Goal: Information Seeking & Learning: Learn about a topic

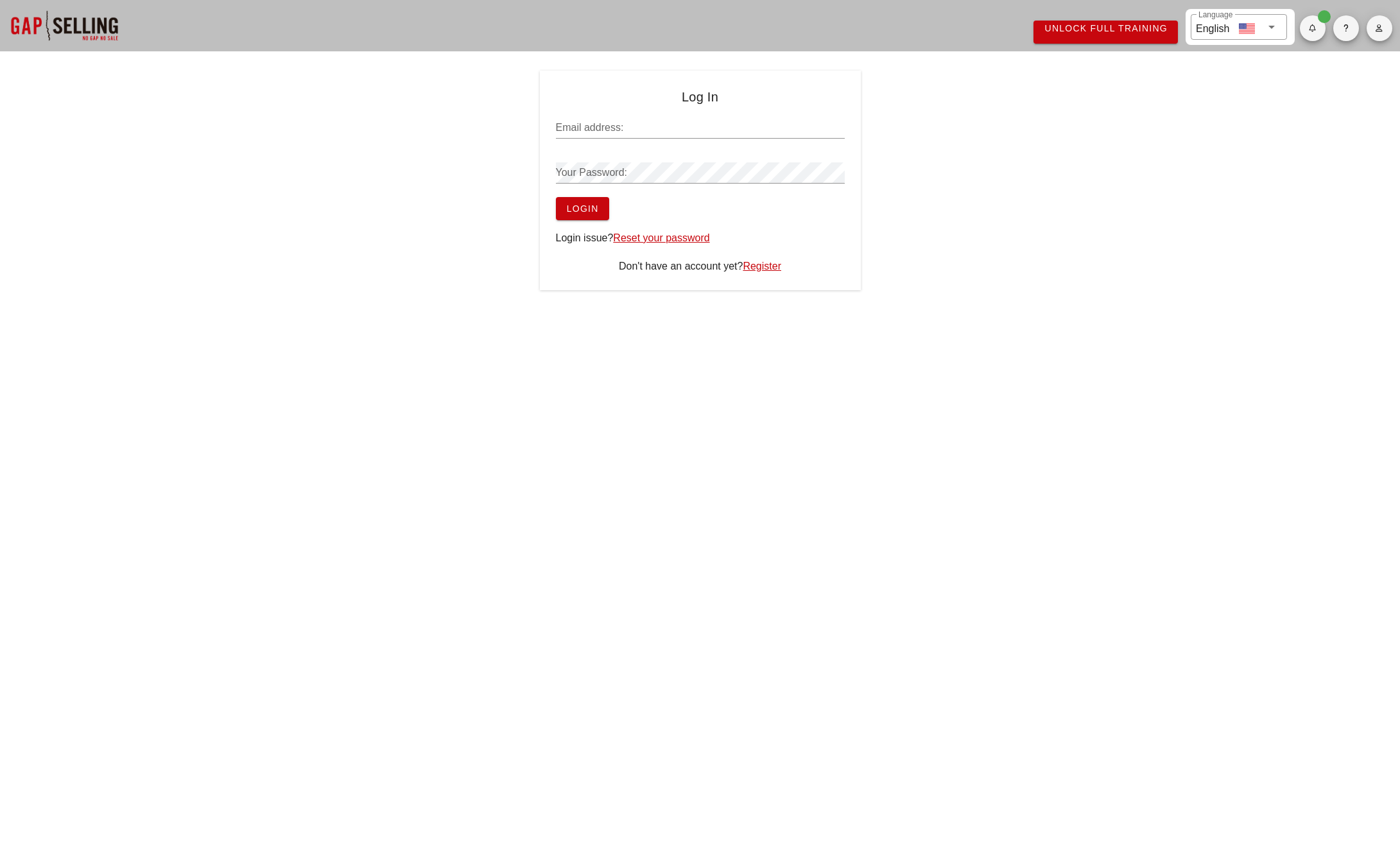
type input "milestabibian@gmail.com"
click at [600, 214] on button "Login" at bounding box center [582, 208] width 53 height 23
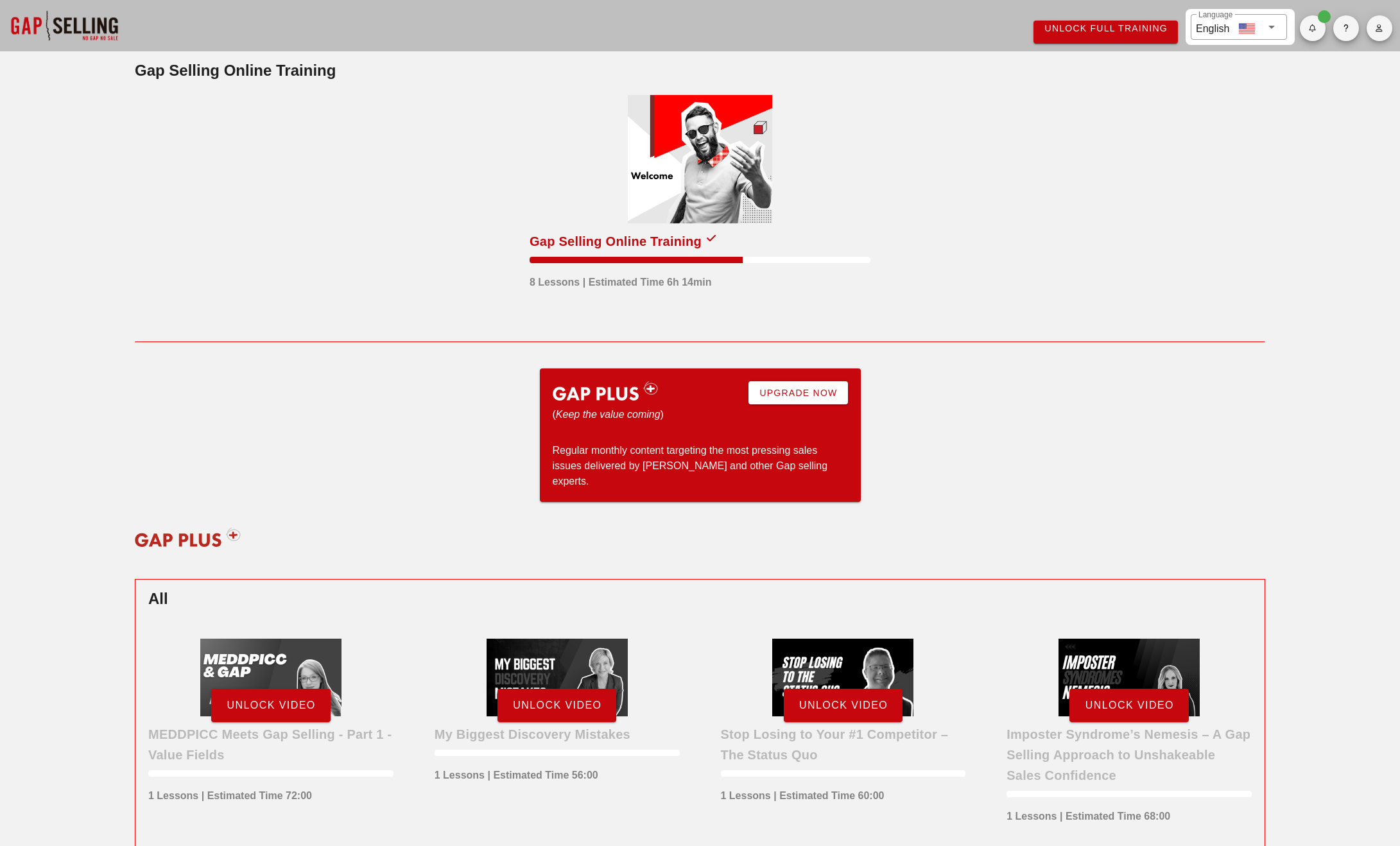
click at [684, 190] on div at bounding box center [700, 159] width 144 height 128
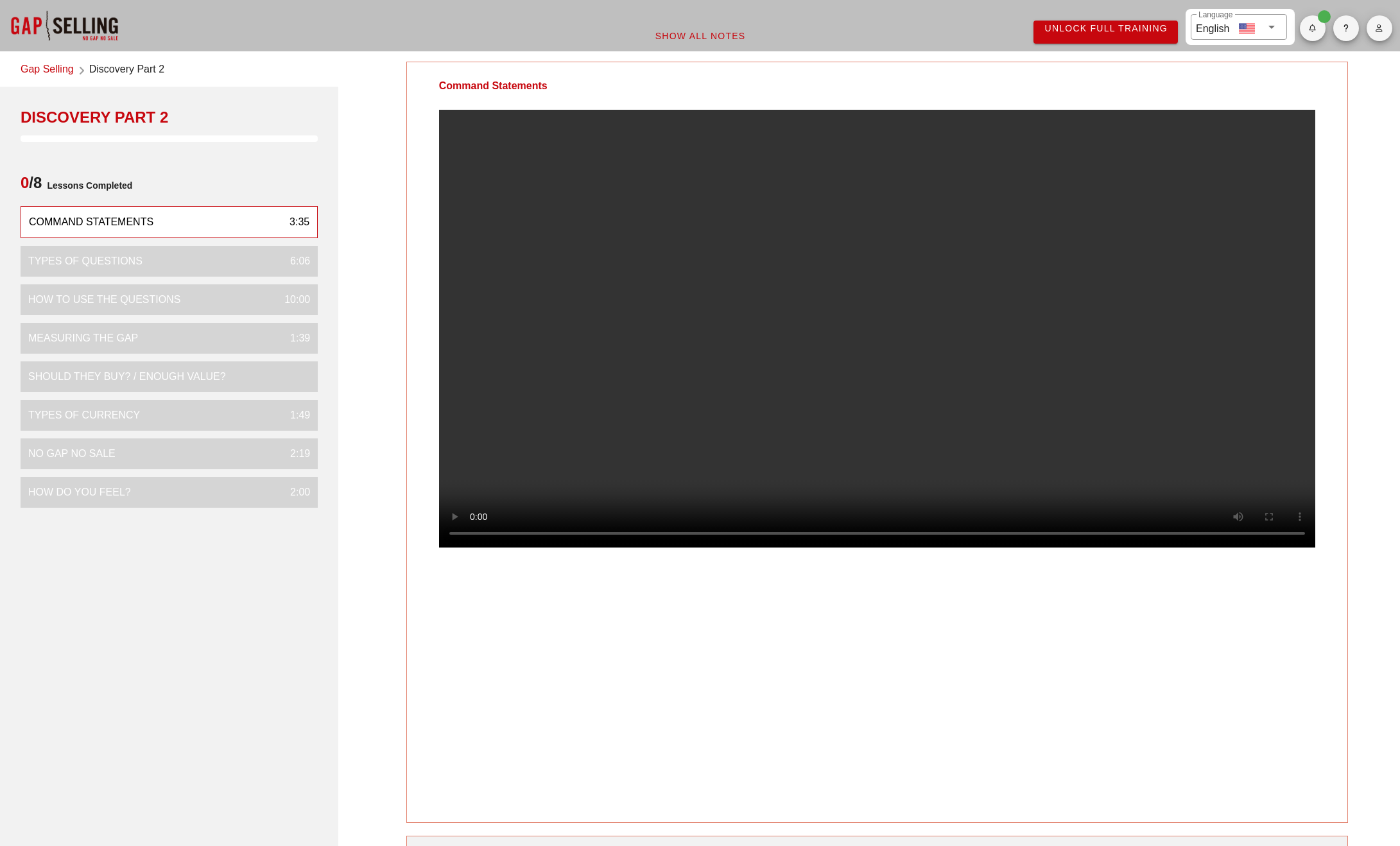
click at [56, 70] on link "Gap Selling" at bounding box center [47, 70] width 53 height 17
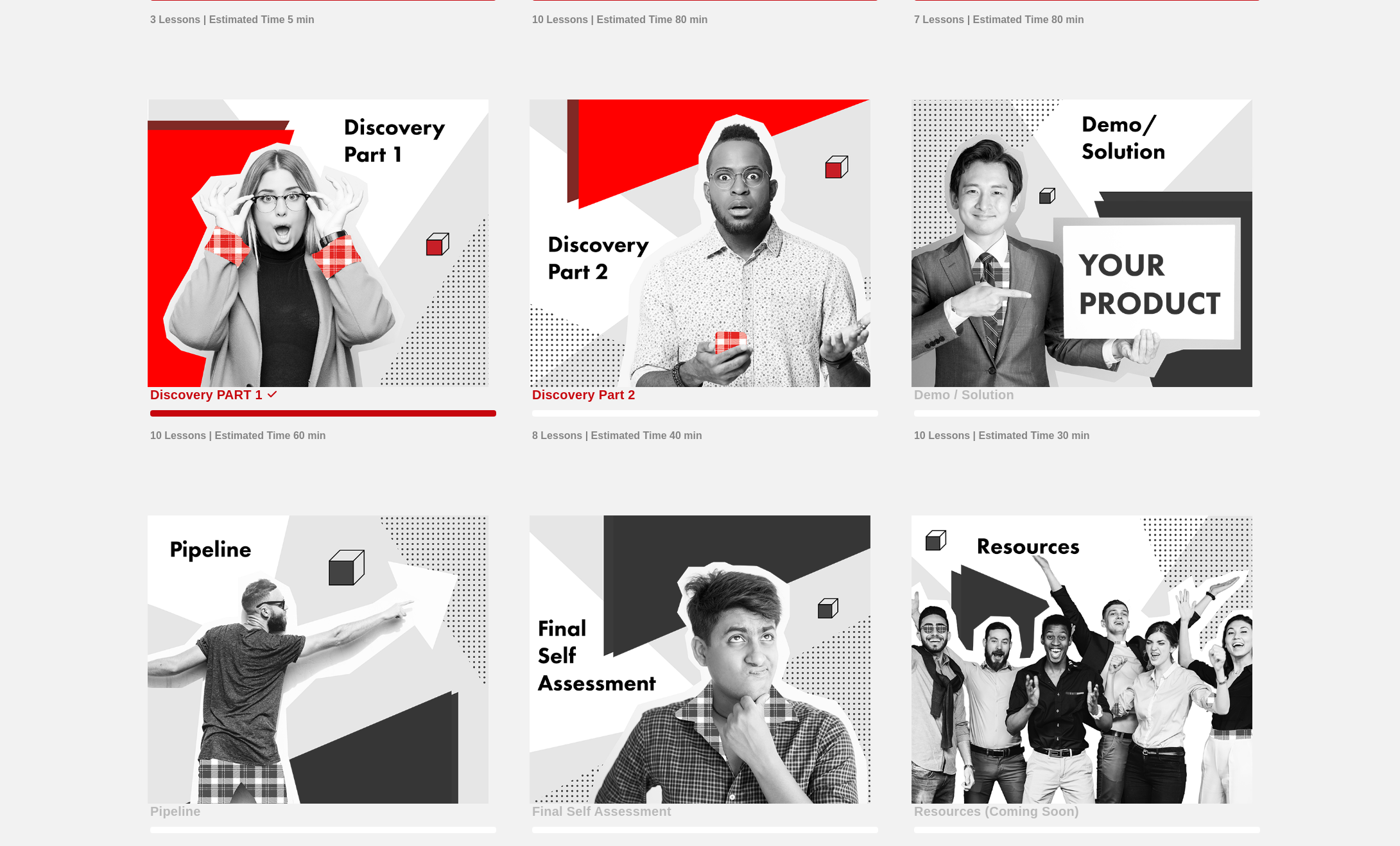
scroll to position [216, 0]
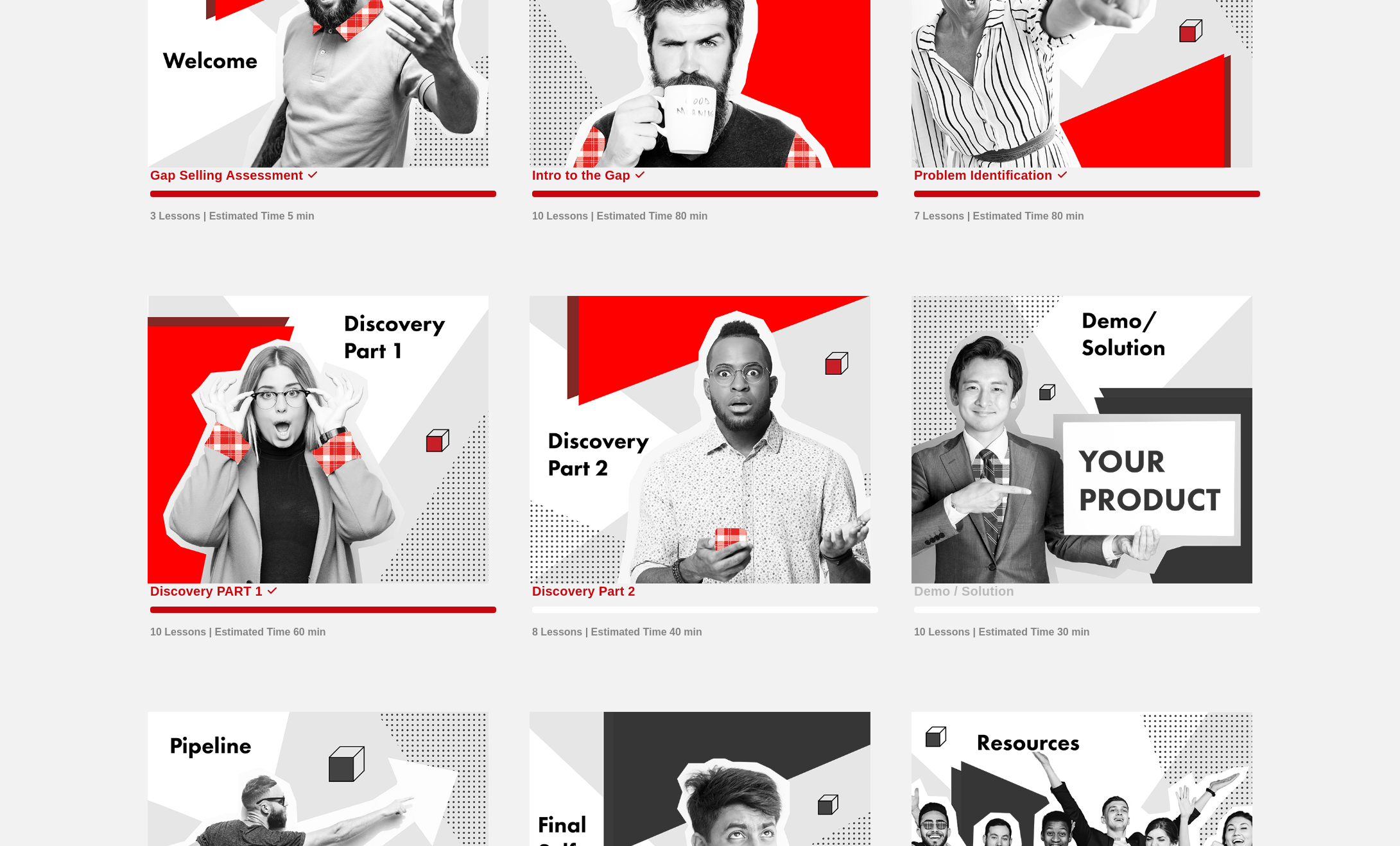
click at [391, 448] on div at bounding box center [318, 440] width 341 height 288
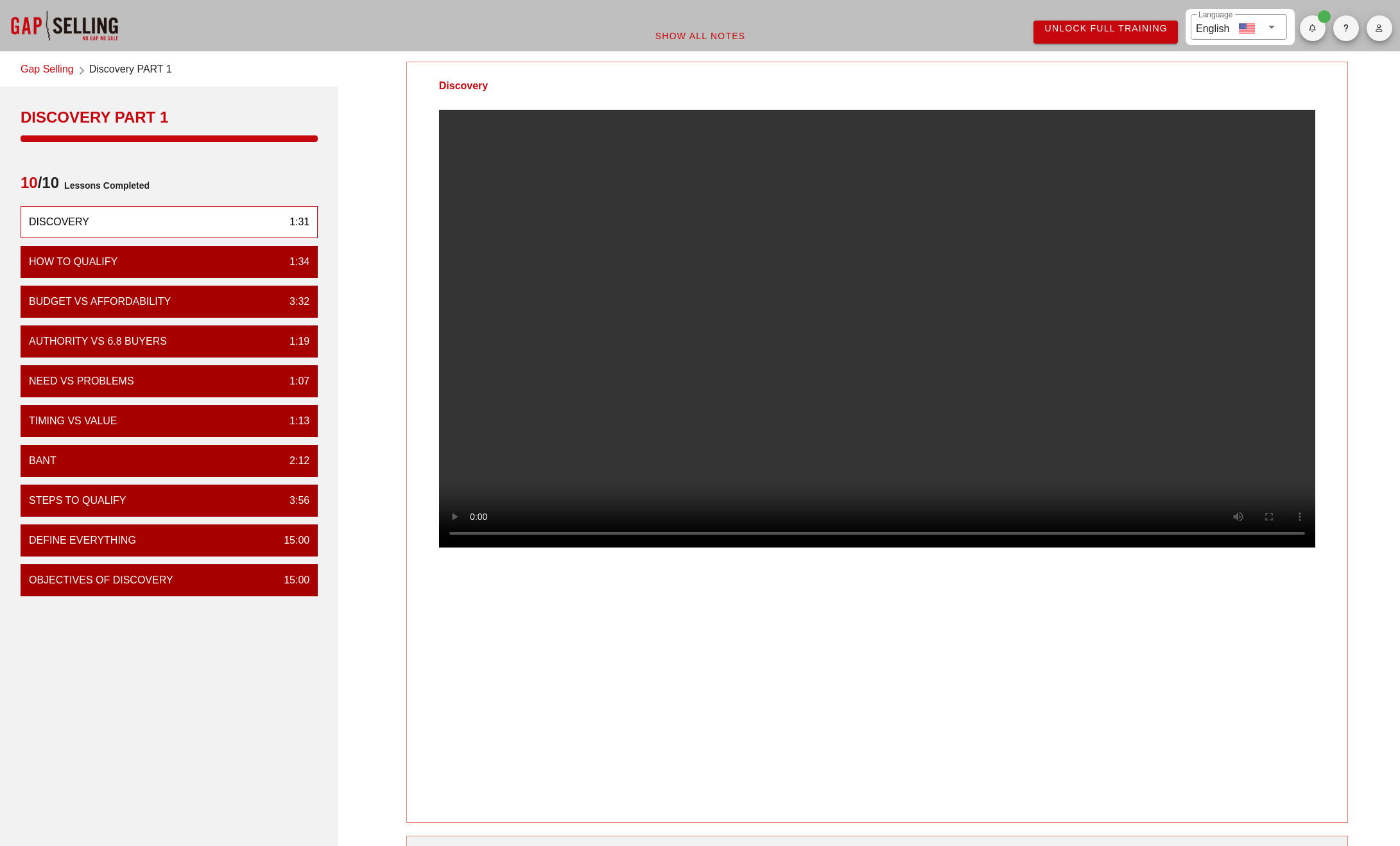
click at [42, 63] on link "Gap Selling" at bounding box center [47, 70] width 53 height 17
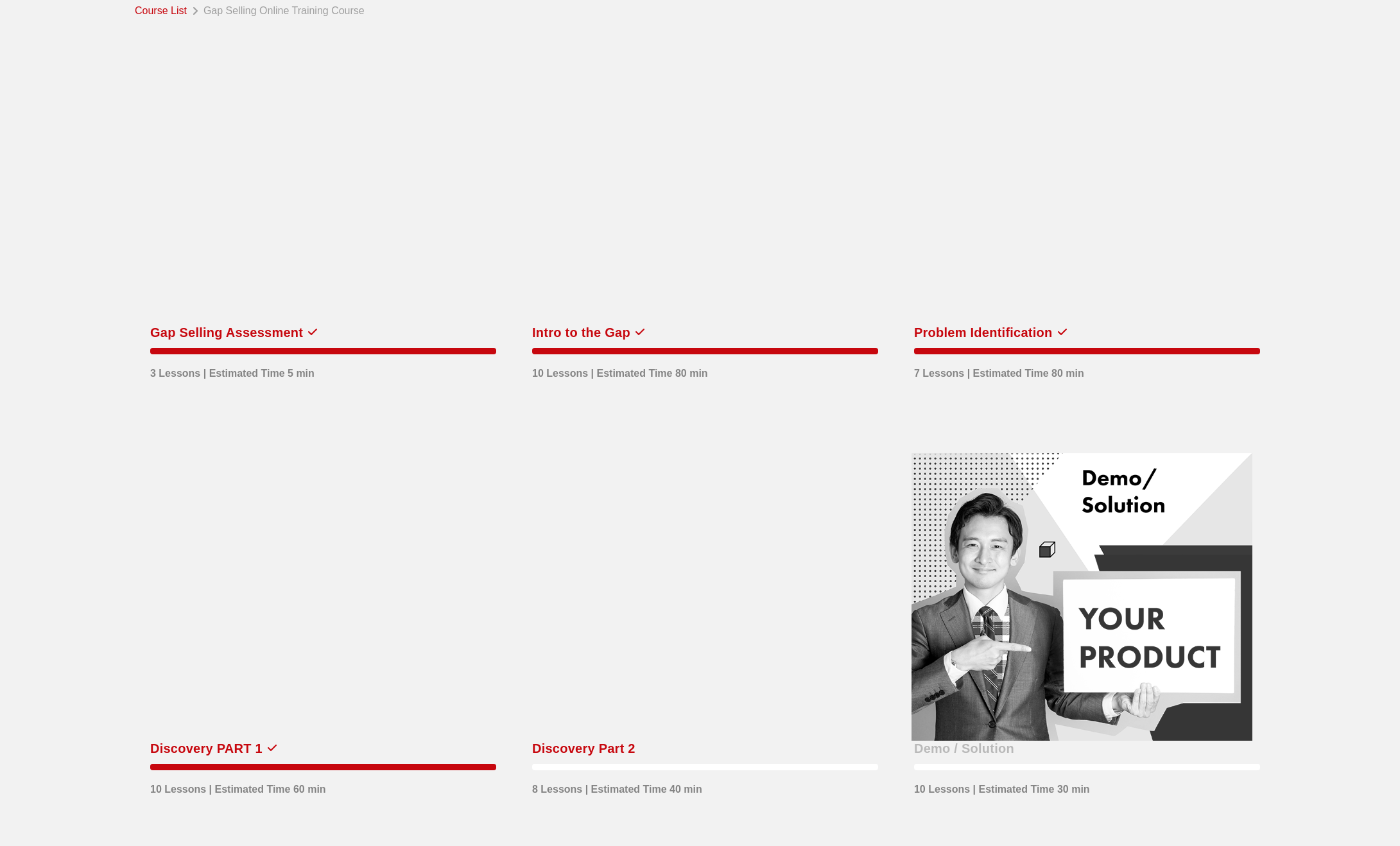
scroll to position [128, 0]
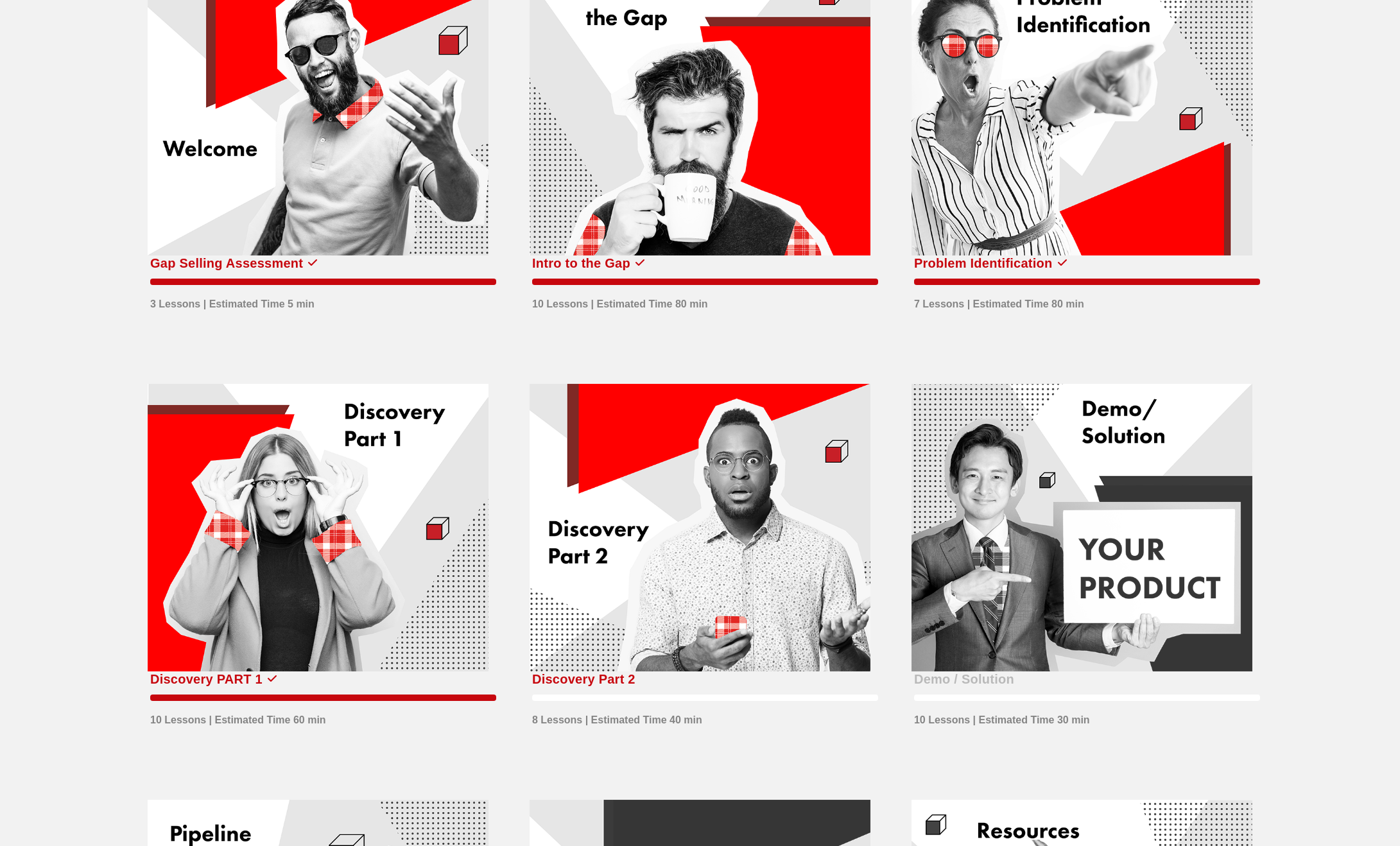
click at [722, 547] on div at bounding box center [700, 528] width 341 height 288
